Goal: Task Accomplishment & Management: Manage account settings

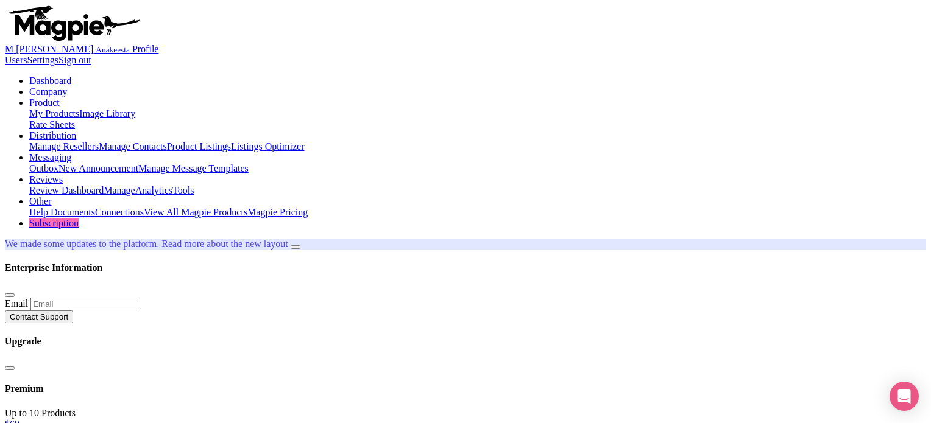
scroll to position [61, 0]
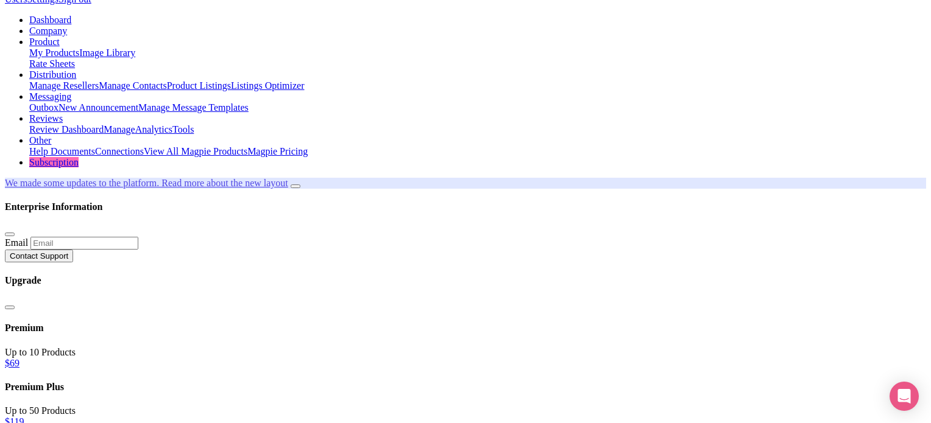
drag, startPoint x: 776, startPoint y: 316, endPoint x: 776, endPoint y: 324, distance: 7.9
checkbox input "false"
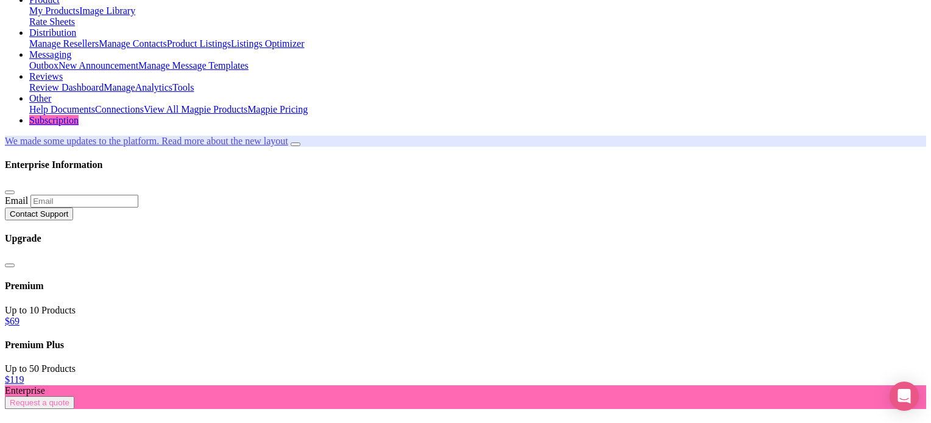
scroll to position [74, 0]
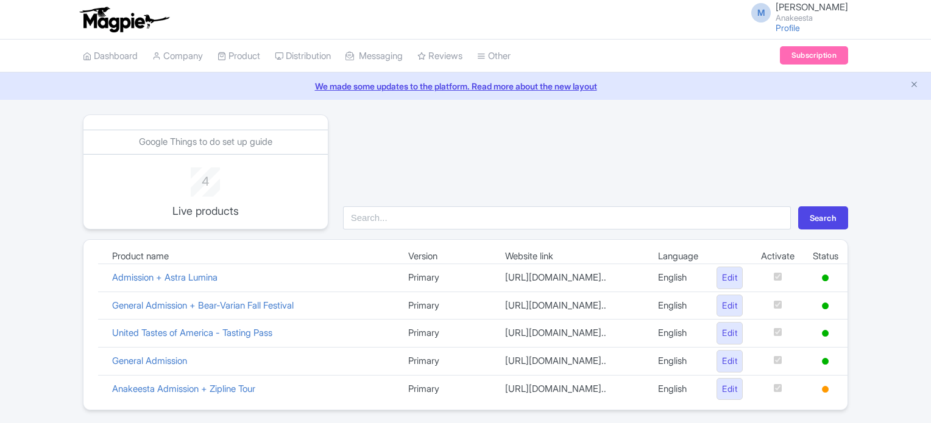
scroll to position [49, 0]
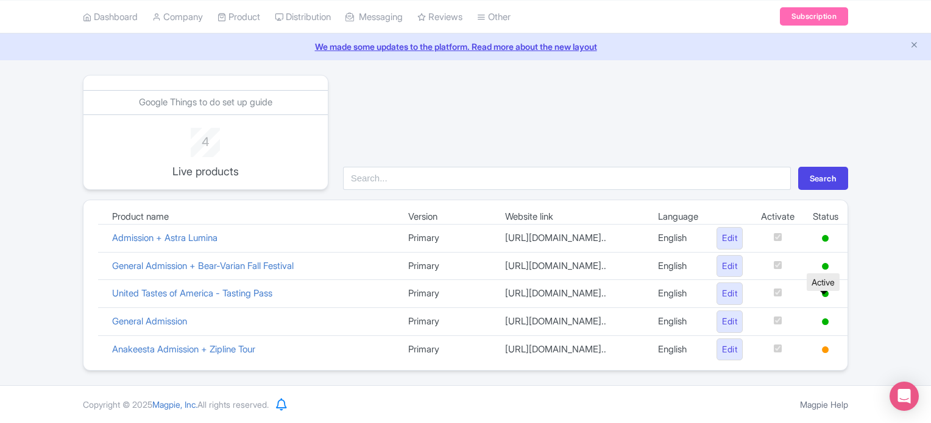
click at [826, 291] on icon at bounding box center [825, 294] width 7 height 7
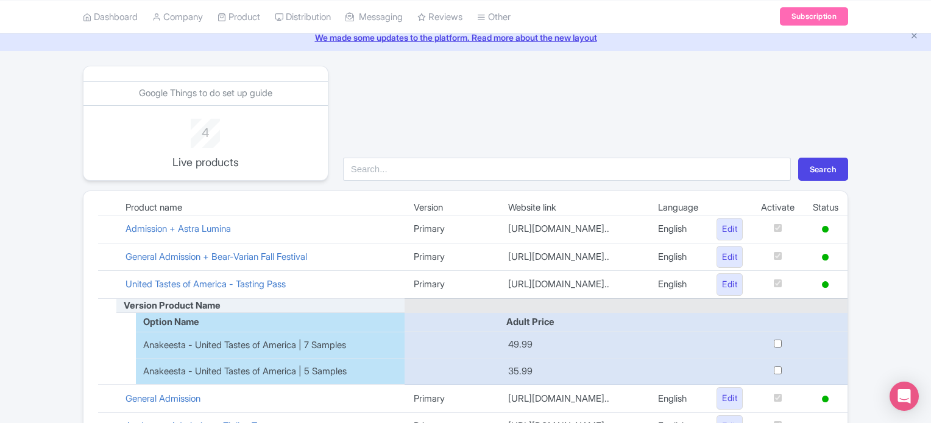
click at [775, 348] on input "checkbox" at bounding box center [778, 344] width 8 height 8
checkbox input "true"
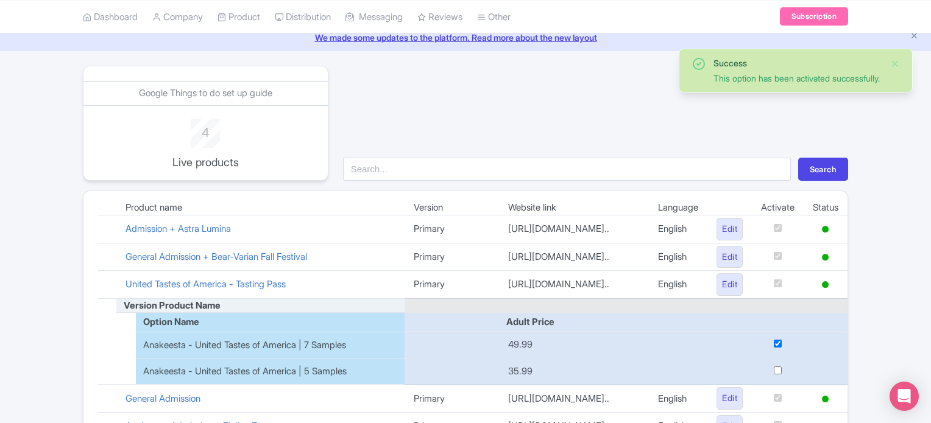
click at [774, 375] on input "checkbox" at bounding box center [778, 371] width 8 height 8
checkbox input "true"
click at [778, 348] on input "checkbox" at bounding box center [778, 344] width 8 height 8
checkbox input "false"
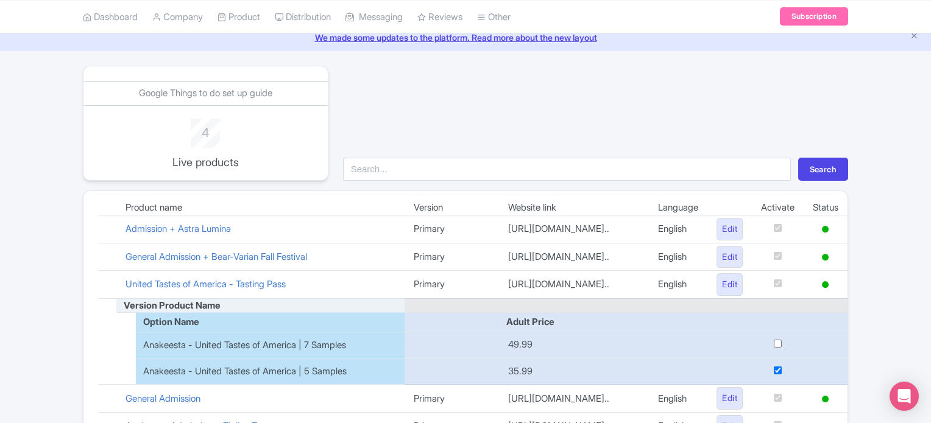
click at [777, 375] on input "checkbox" at bounding box center [778, 371] width 8 height 8
checkbox input "false"
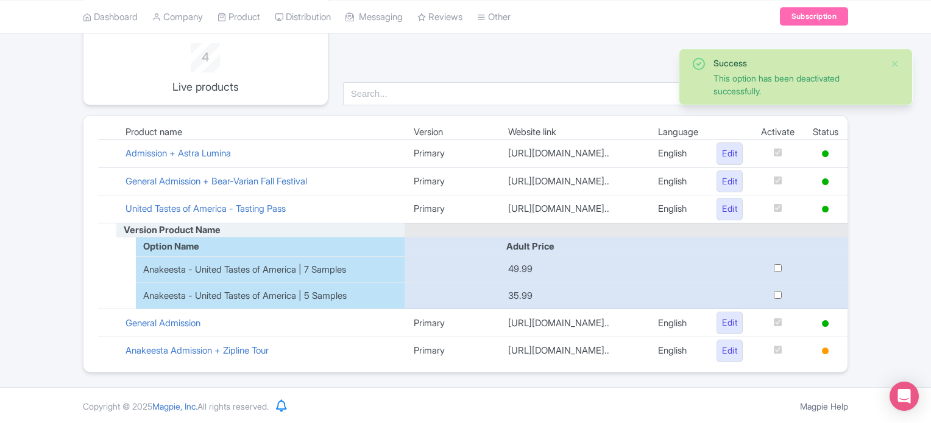
scroll to position [135, 0]
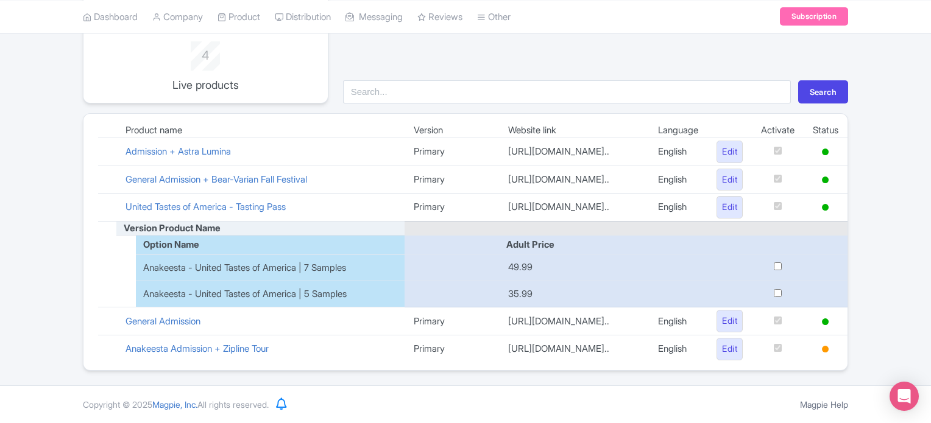
click at [865, 265] on div "Success This option has been deactivated successfully. Google Things to do set …" at bounding box center [465, 179] width 931 height 383
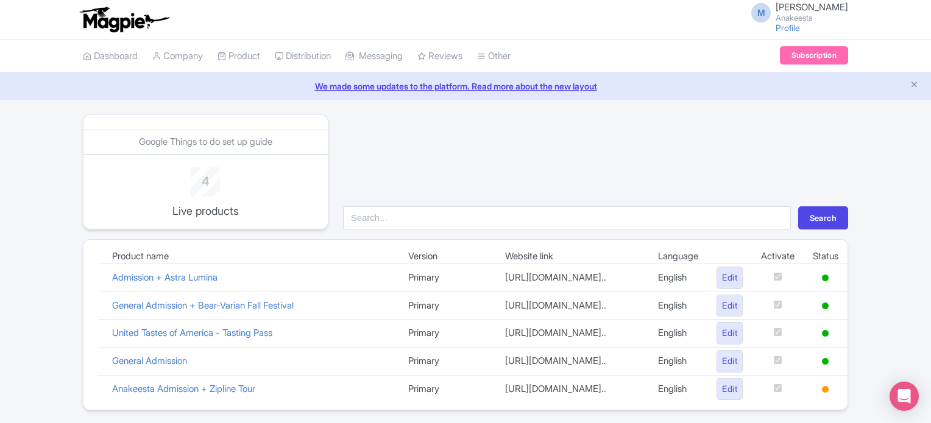
scroll to position [49, 0]
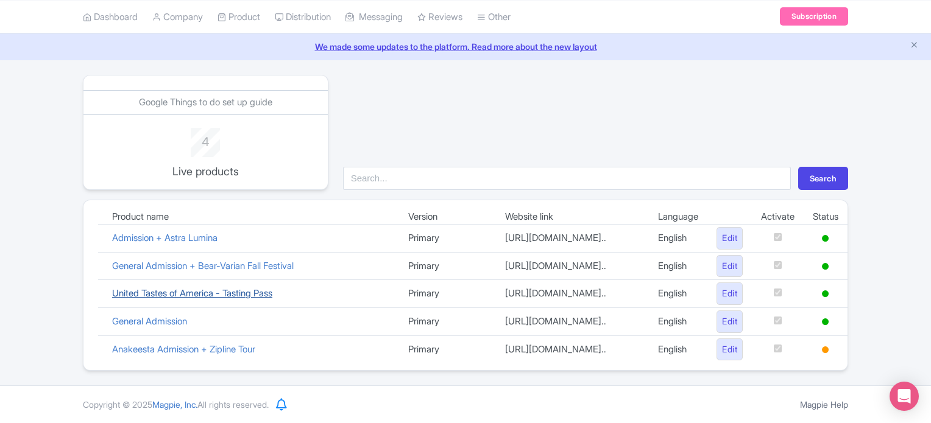
click at [179, 288] on link "United Tastes of America - Tasting Pass" at bounding box center [192, 294] width 160 height 12
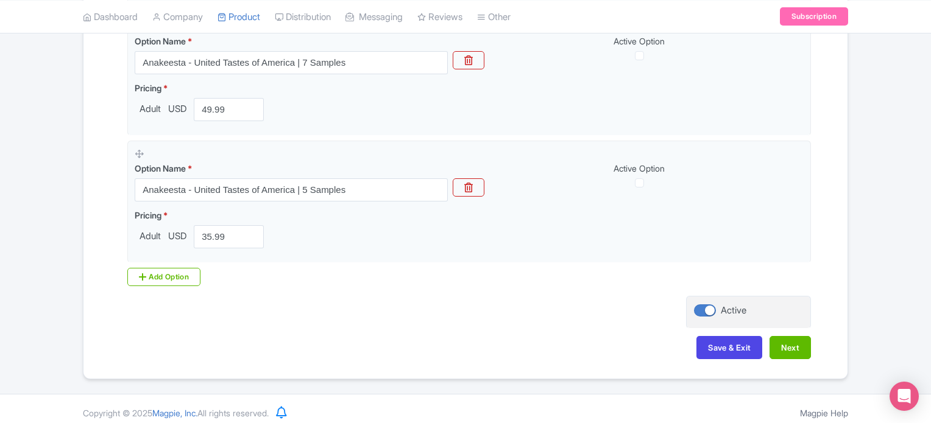
scroll to position [444, 0]
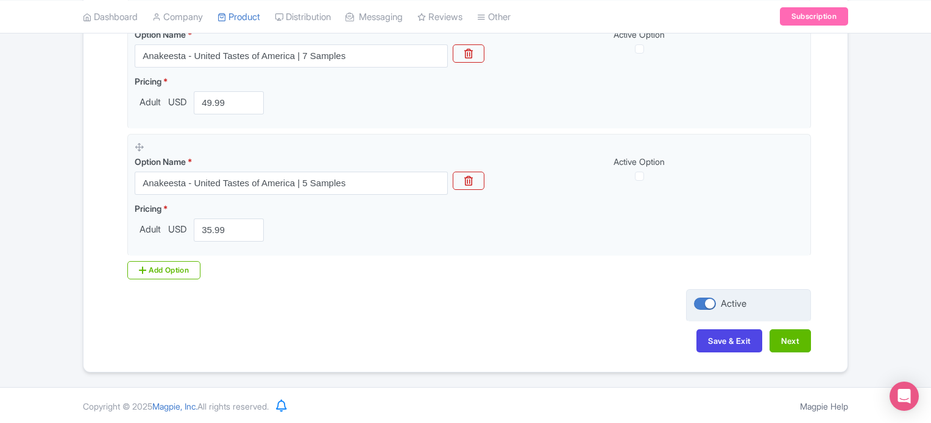
click at [711, 305] on div at bounding box center [705, 304] width 22 height 12
click at [702, 305] on input "Active" at bounding box center [698, 304] width 8 height 8
checkbox input "false"
click at [732, 341] on button "Save & Exit" at bounding box center [729, 341] width 66 height 23
